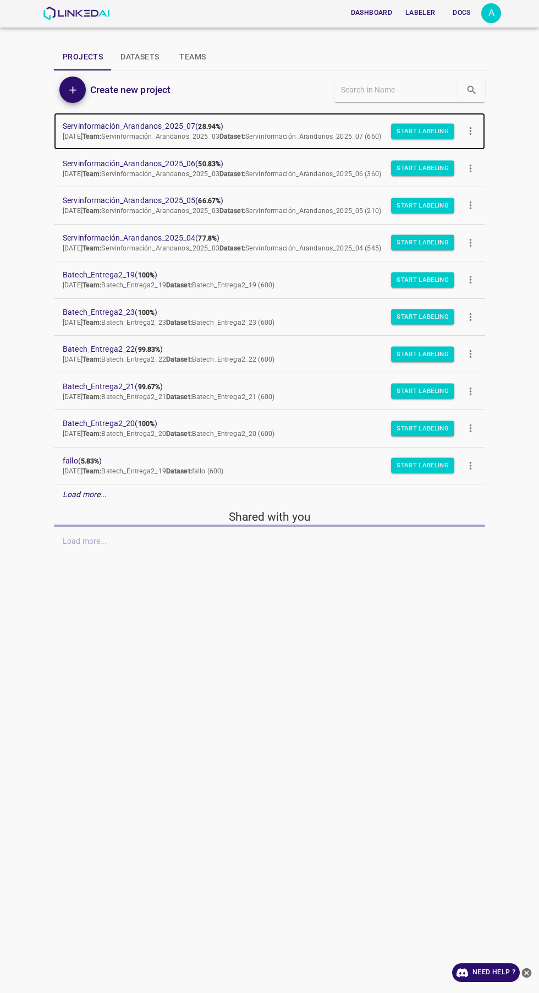
click at [181, 118] on link "Servinformación_Arandanos_2025_07 ( 28.94% ) [DATE] Team: Servinformación_Arand…" at bounding box center [269, 131] width 431 height 37
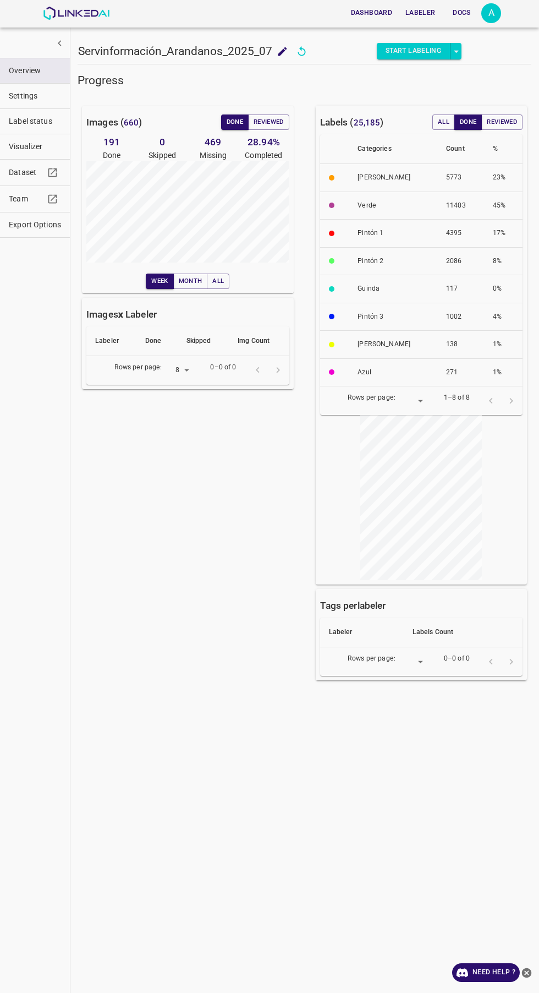
click at [31, 142] on span "Visualizer" at bounding box center [35, 147] width 52 height 12
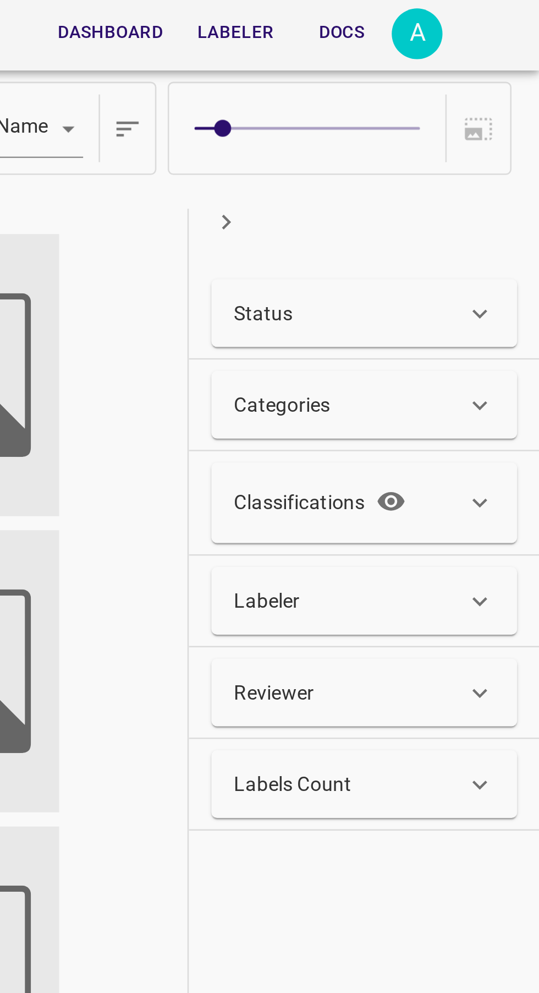
click at [505, 120] on div "Status" at bounding box center [465, 123] width 90 height 12
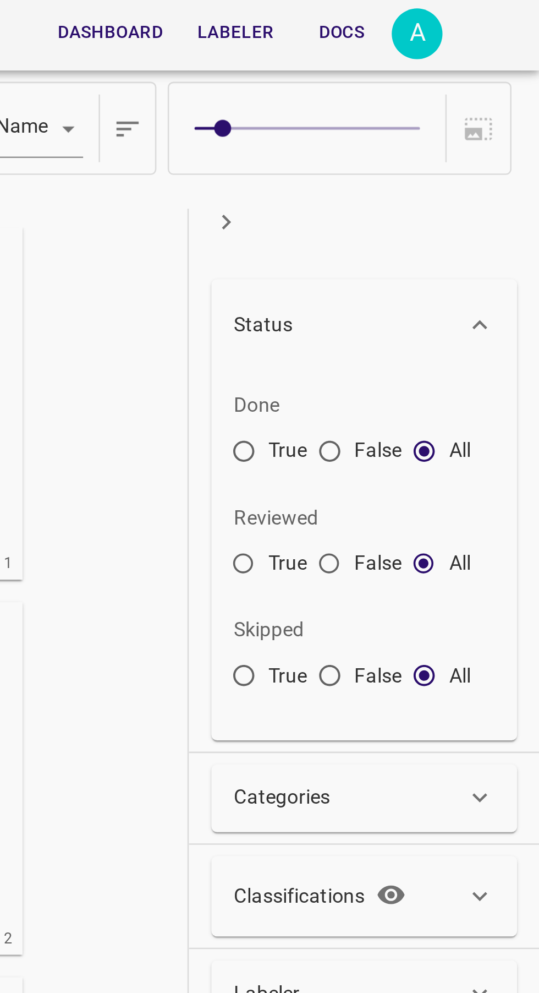
click at [460, 173] on input "False" at bounding box center [457, 178] width 20 height 20
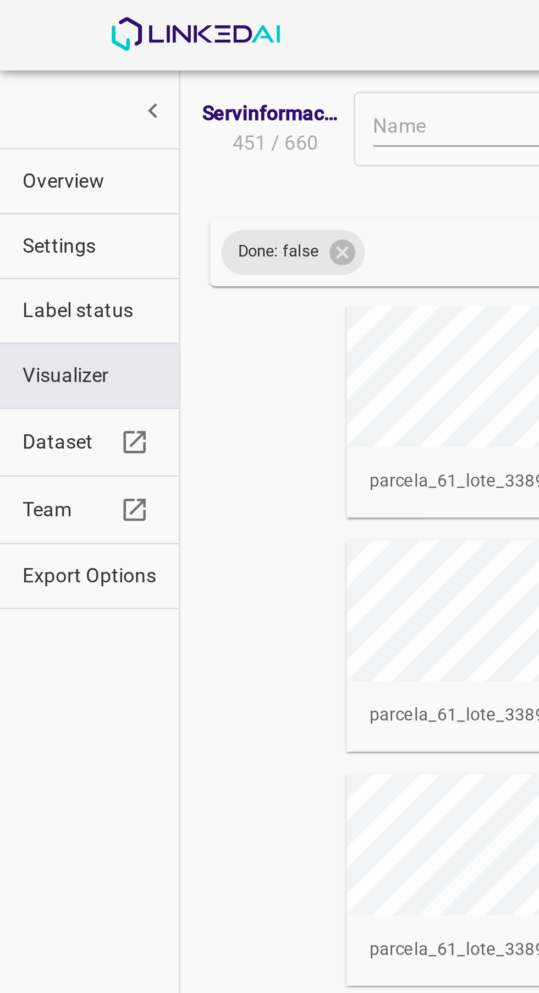
click at [134, 95] on icon at bounding box center [134, 98] width 10 height 10
radio input "false"
radio input "true"
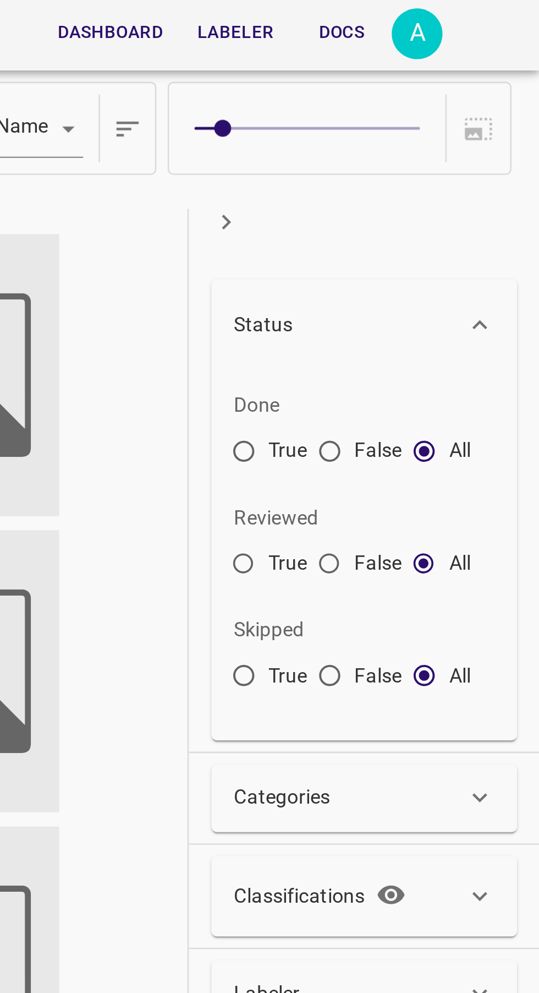
click at [430, 176] on input "True" at bounding box center [424, 178] width 20 height 20
radio input "true"
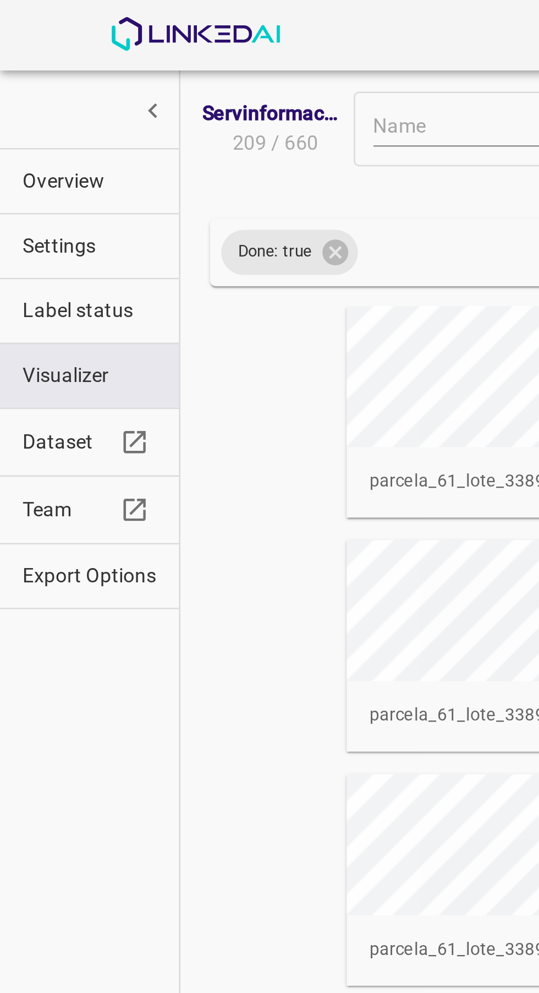
click at [40, 59] on button "Overview" at bounding box center [35, 70] width 70 height 25
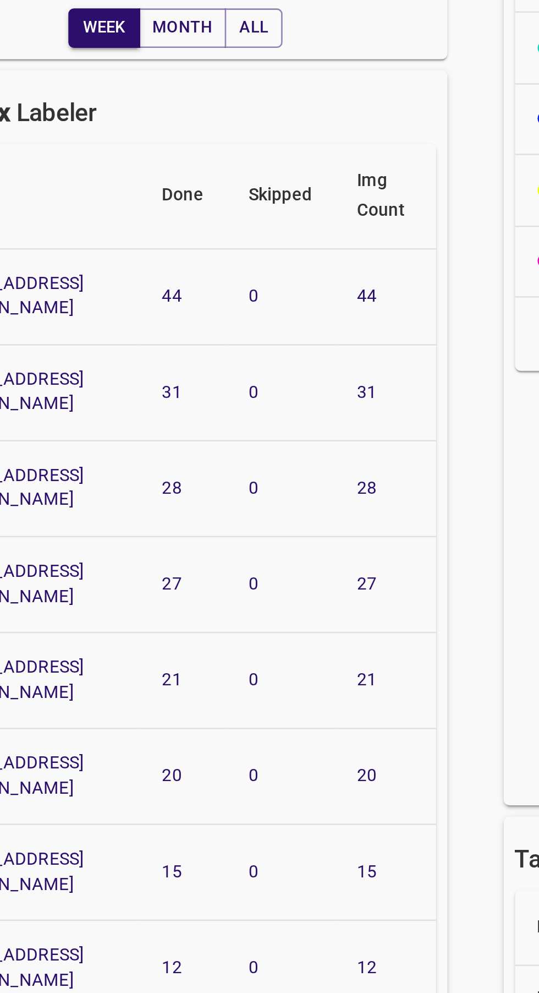
click at [280, 676] on icon "Go to next page" at bounding box center [278, 682] width 12 height 12
